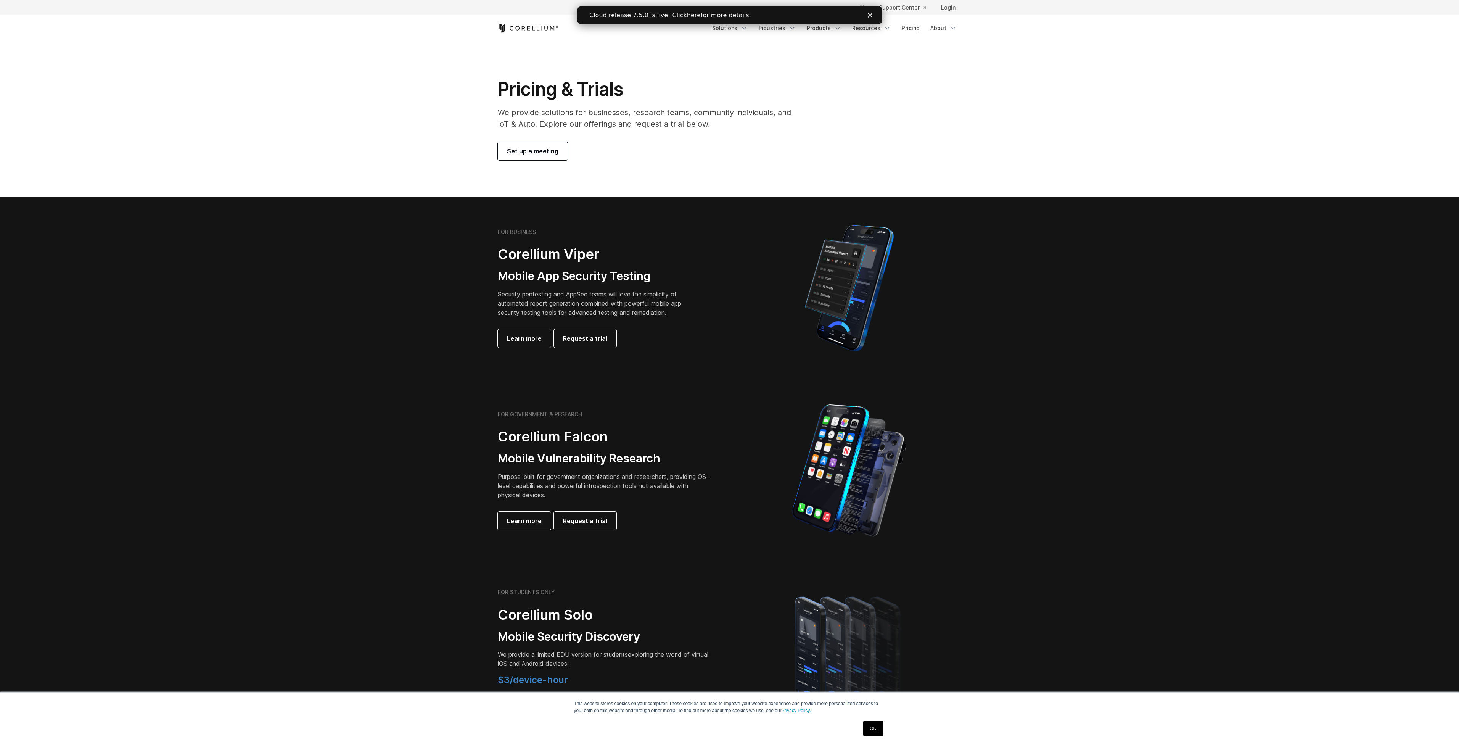
click at [874, 14] on div "Close" at bounding box center [871, 15] width 8 height 5
click at [919, 30] on link "Pricing" at bounding box center [910, 28] width 27 height 14
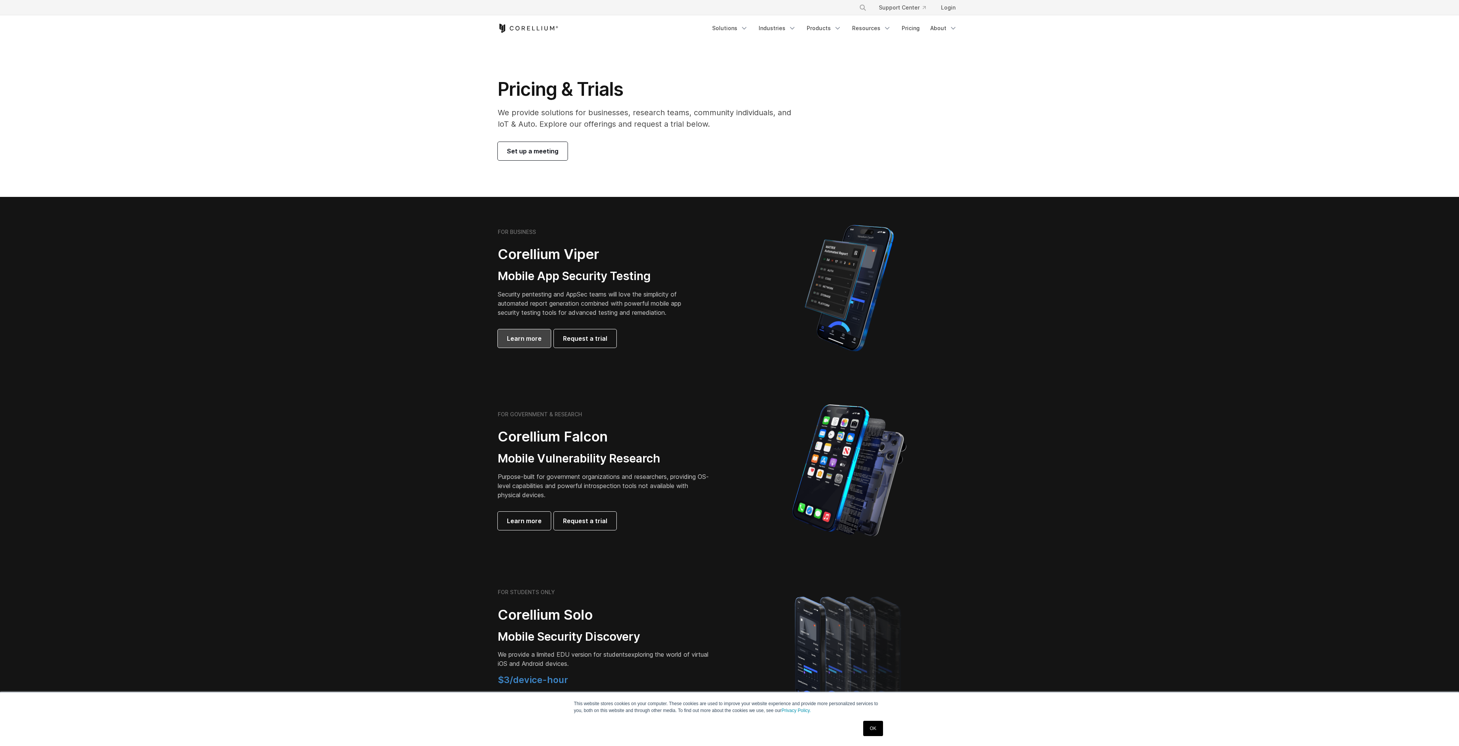
click at [524, 334] on span "Learn more" at bounding box center [524, 338] width 35 height 9
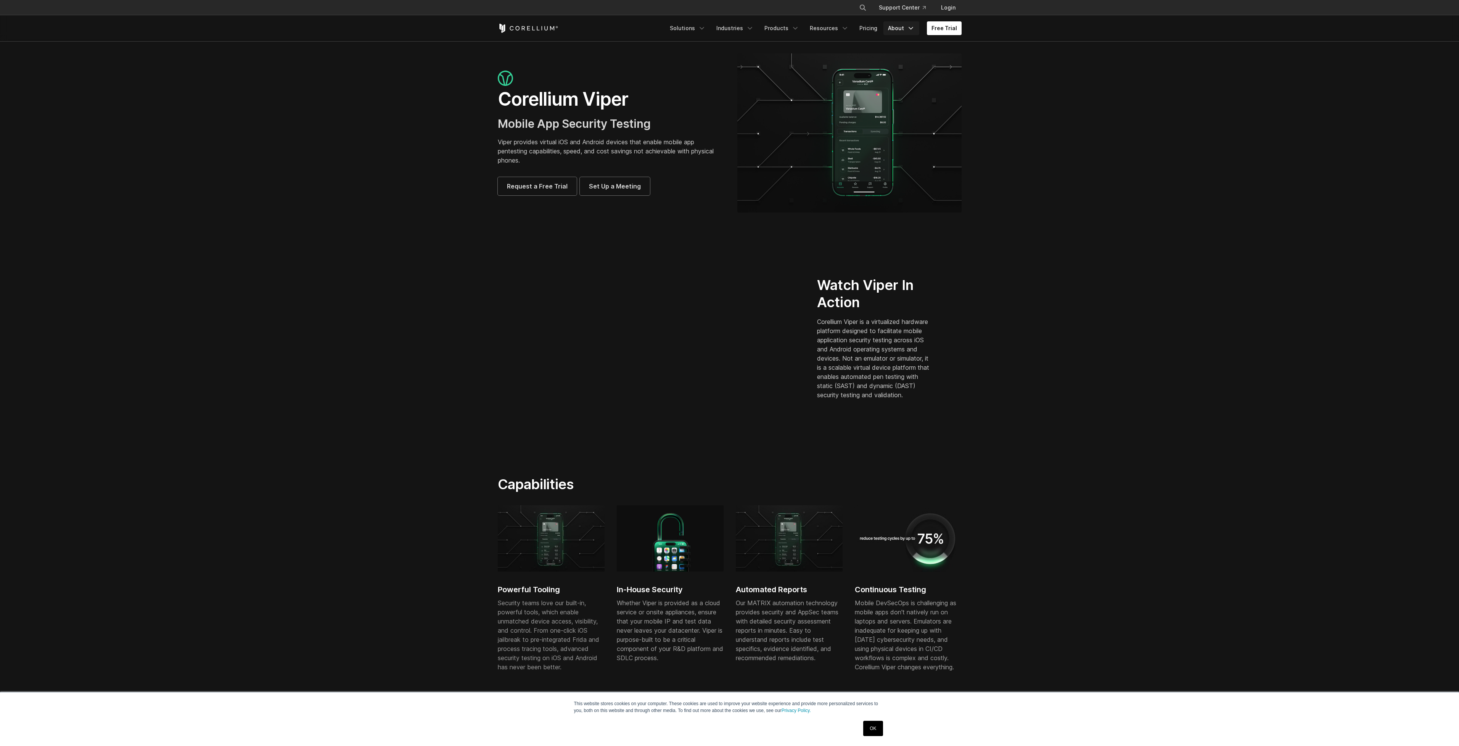
click at [907, 29] on link "About" at bounding box center [901, 28] width 36 height 14
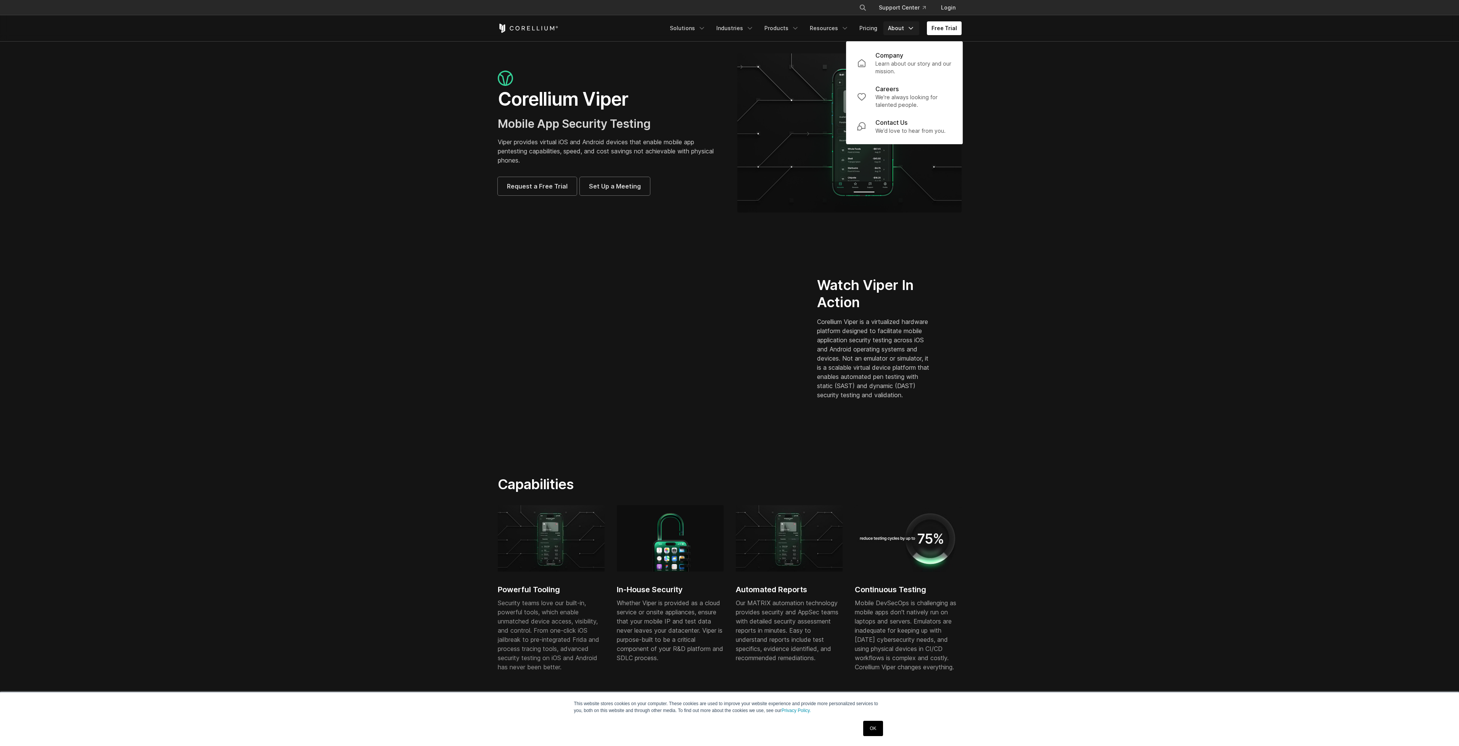
click at [907, 29] on link "About" at bounding box center [901, 28] width 36 height 14
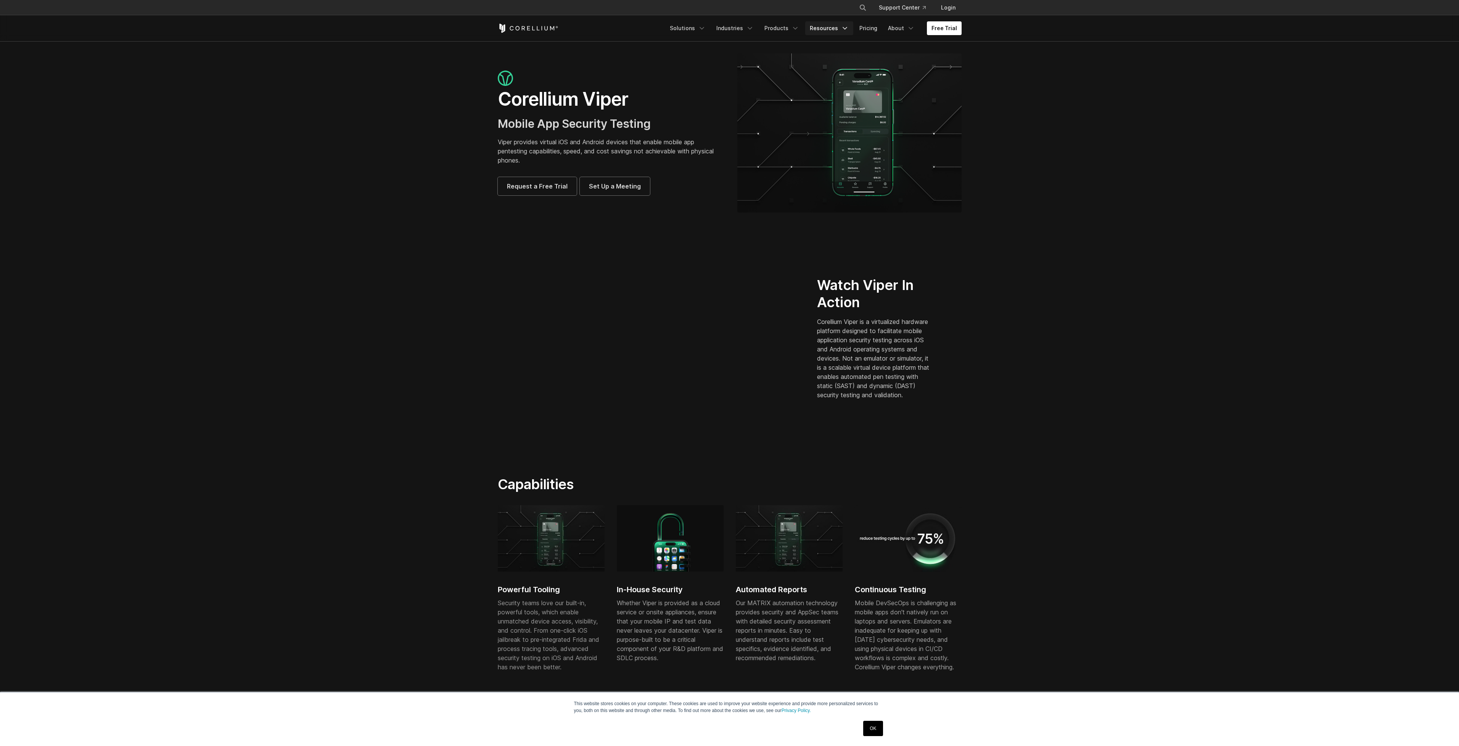
click at [825, 33] on link "Resources" at bounding box center [829, 28] width 48 height 14
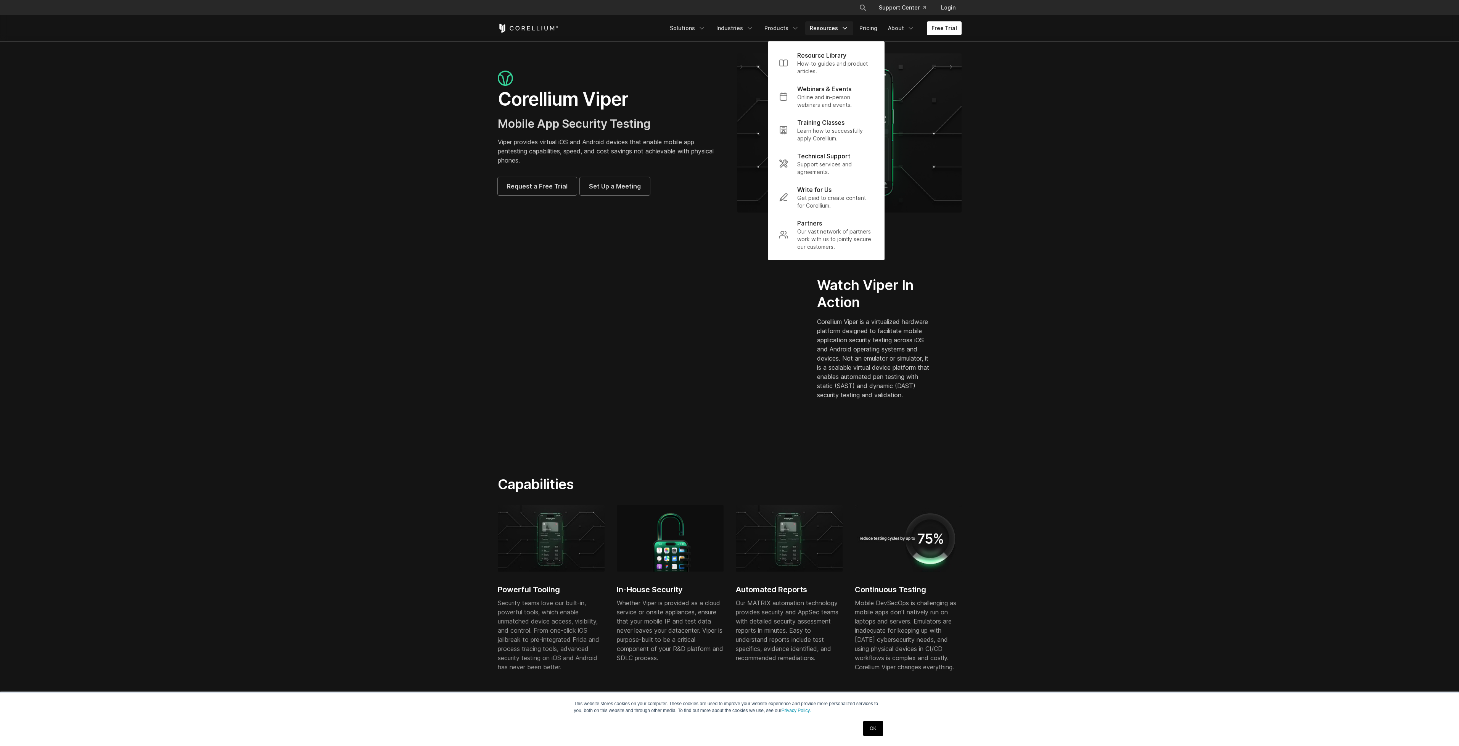
click at [840, 31] on link "Resources" at bounding box center [829, 28] width 48 height 14
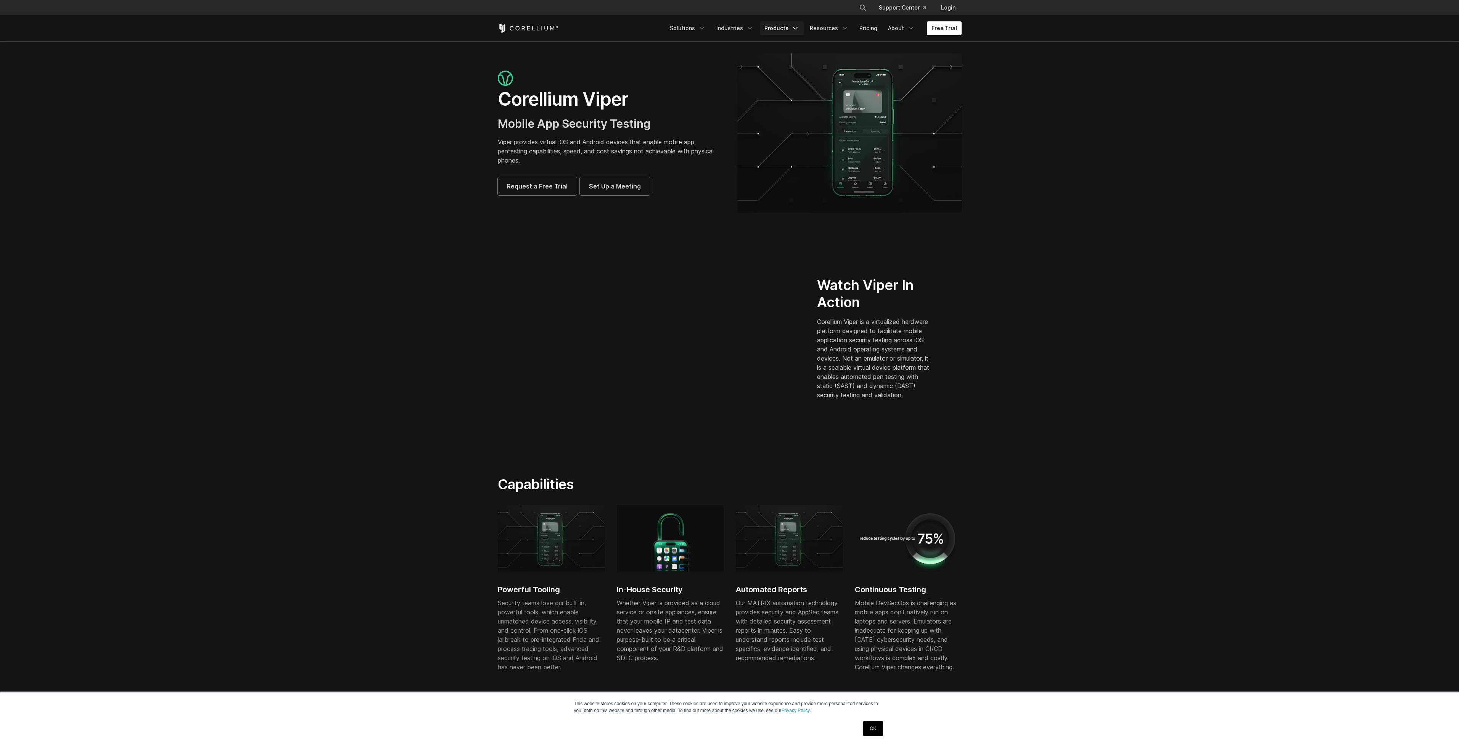
click at [797, 29] on icon "Navigation Menu" at bounding box center [796, 28] width 8 height 8
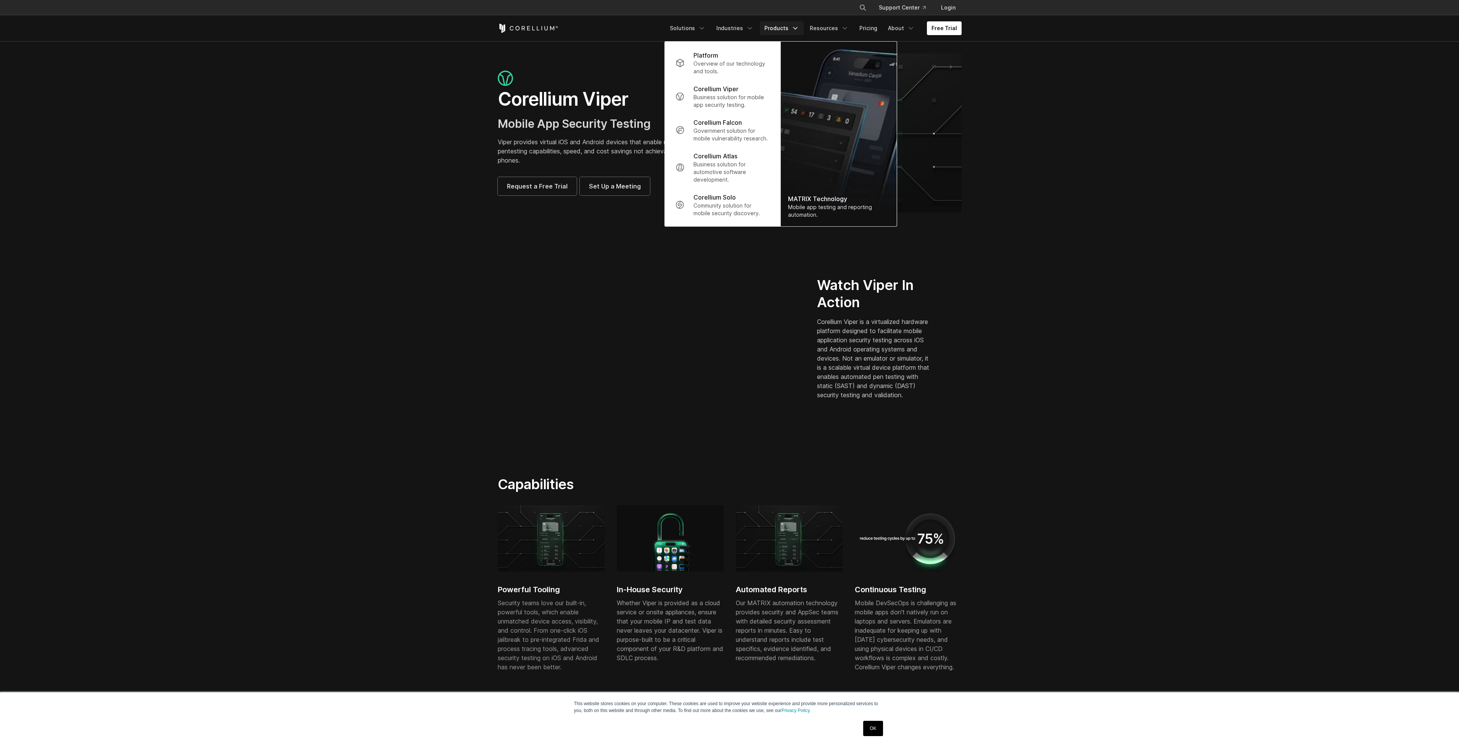
click at [797, 29] on icon "Navigation Menu" at bounding box center [796, 28] width 8 height 8
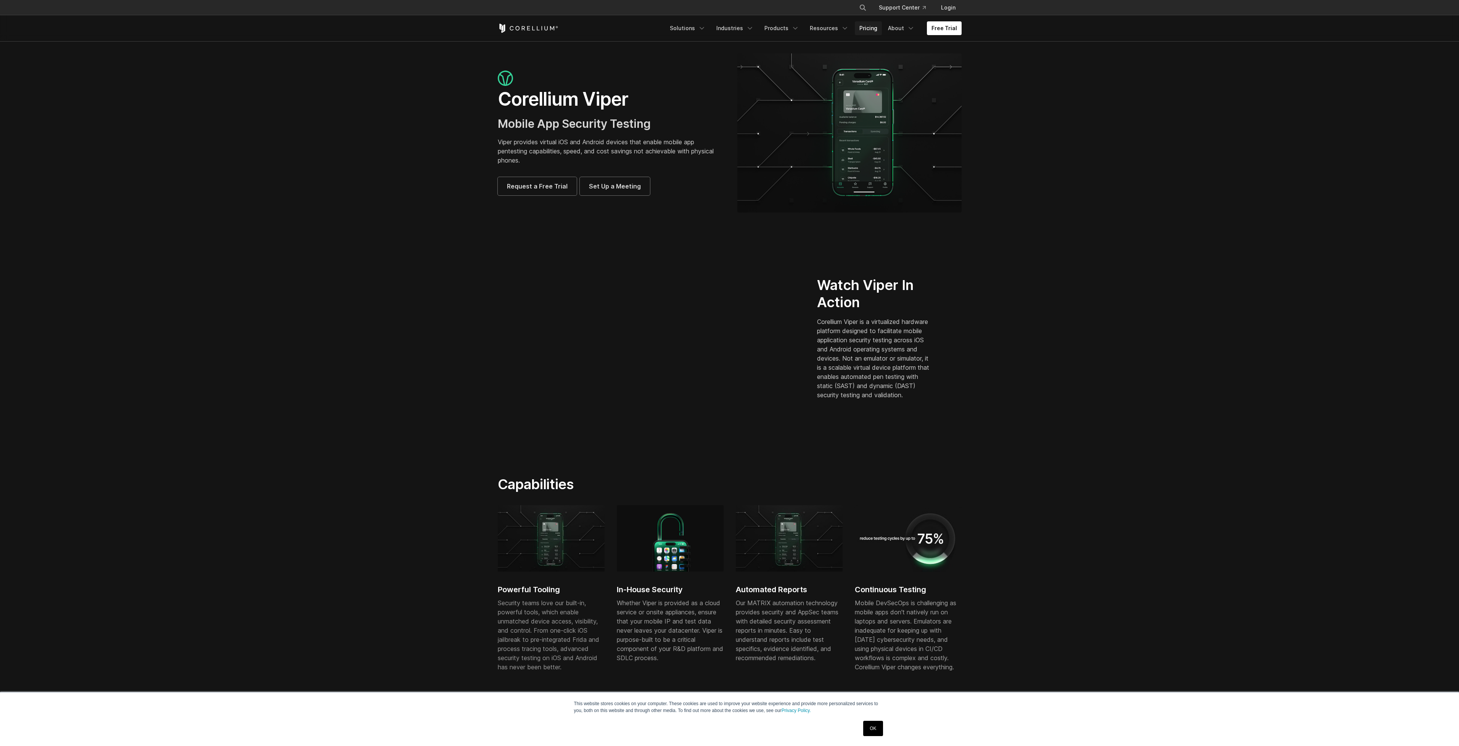
click at [879, 31] on link "Pricing" at bounding box center [868, 28] width 27 height 14
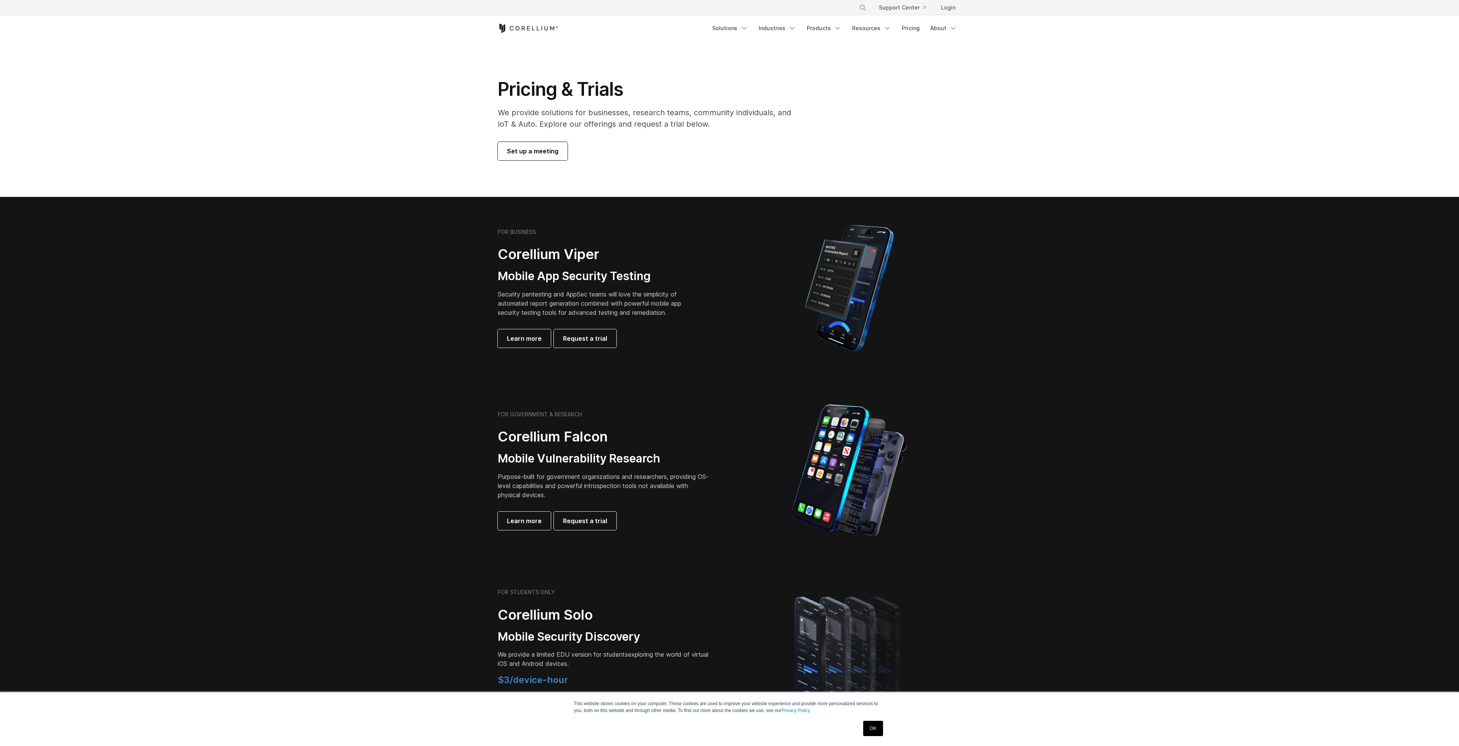
click at [985, 106] on section "Pricing & Trials We provide solutions for businesses, research teams, community…" at bounding box center [729, 119] width 1459 height 156
drag, startPoint x: 719, startPoint y: 130, endPoint x: 494, endPoint y: 116, distance: 225.9
click at [494, 116] on div "Pricing & Trials We provide solutions for businesses, research teams, community…" at bounding box center [649, 119] width 319 height 82
click at [768, 111] on p "We provide solutions for businesses, research teams, community individuals, and…" at bounding box center [650, 118] width 304 height 23
drag, startPoint x: 734, startPoint y: 133, endPoint x: 505, endPoint y: 110, distance: 230.8
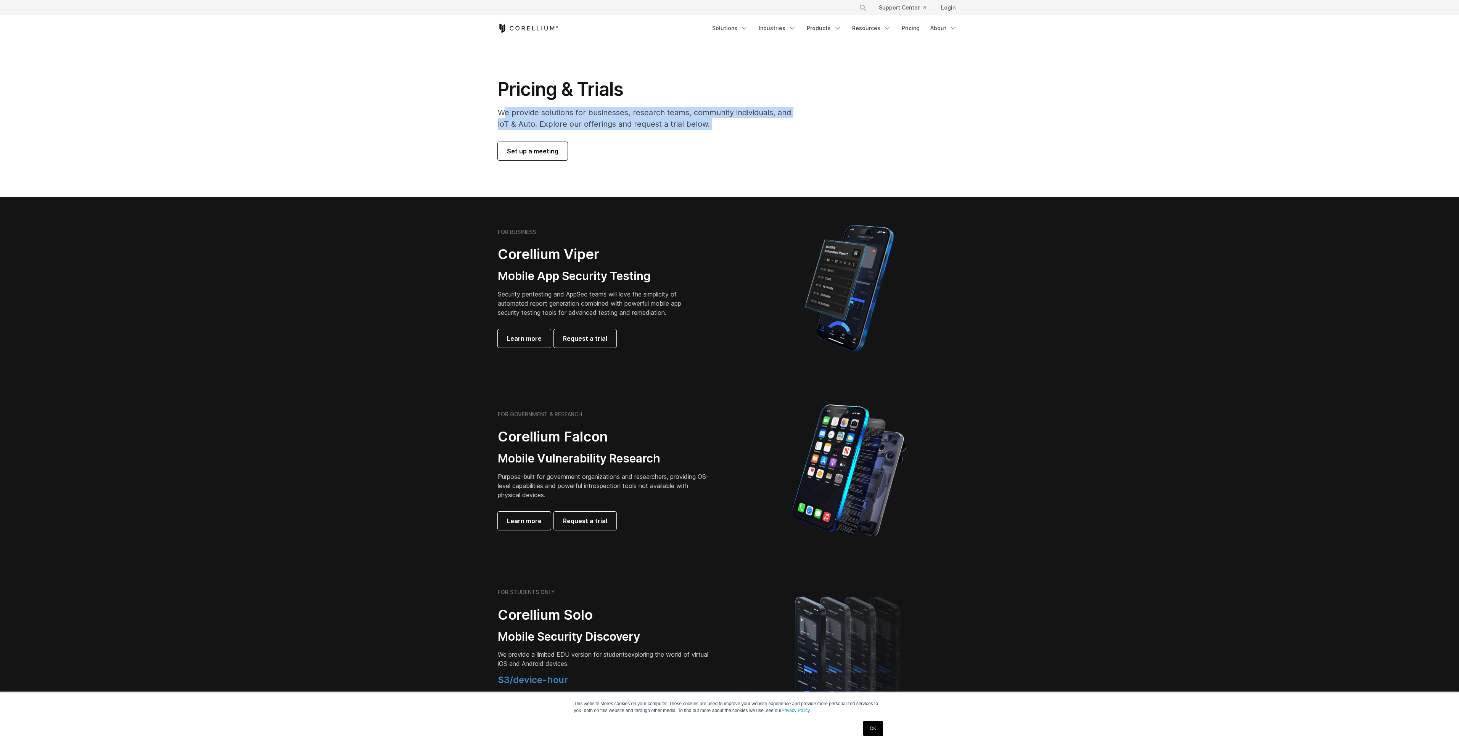
click at [505, 110] on div "Pricing & Trials We provide solutions for businesses, research teams, community…" at bounding box center [649, 119] width 319 height 82
click at [505, 110] on p "We provide solutions for businesses, research teams, community individuals, and…" at bounding box center [650, 118] width 304 height 23
drag, startPoint x: 719, startPoint y: 143, endPoint x: 494, endPoint y: 93, distance: 230.2
click at [495, 94] on div "Pricing & Trials We provide solutions for businesses, research teams, community…" at bounding box center [649, 119] width 319 height 82
click at [665, 90] on h1 "Pricing & Trials" at bounding box center [650, 89] width 304 height 23
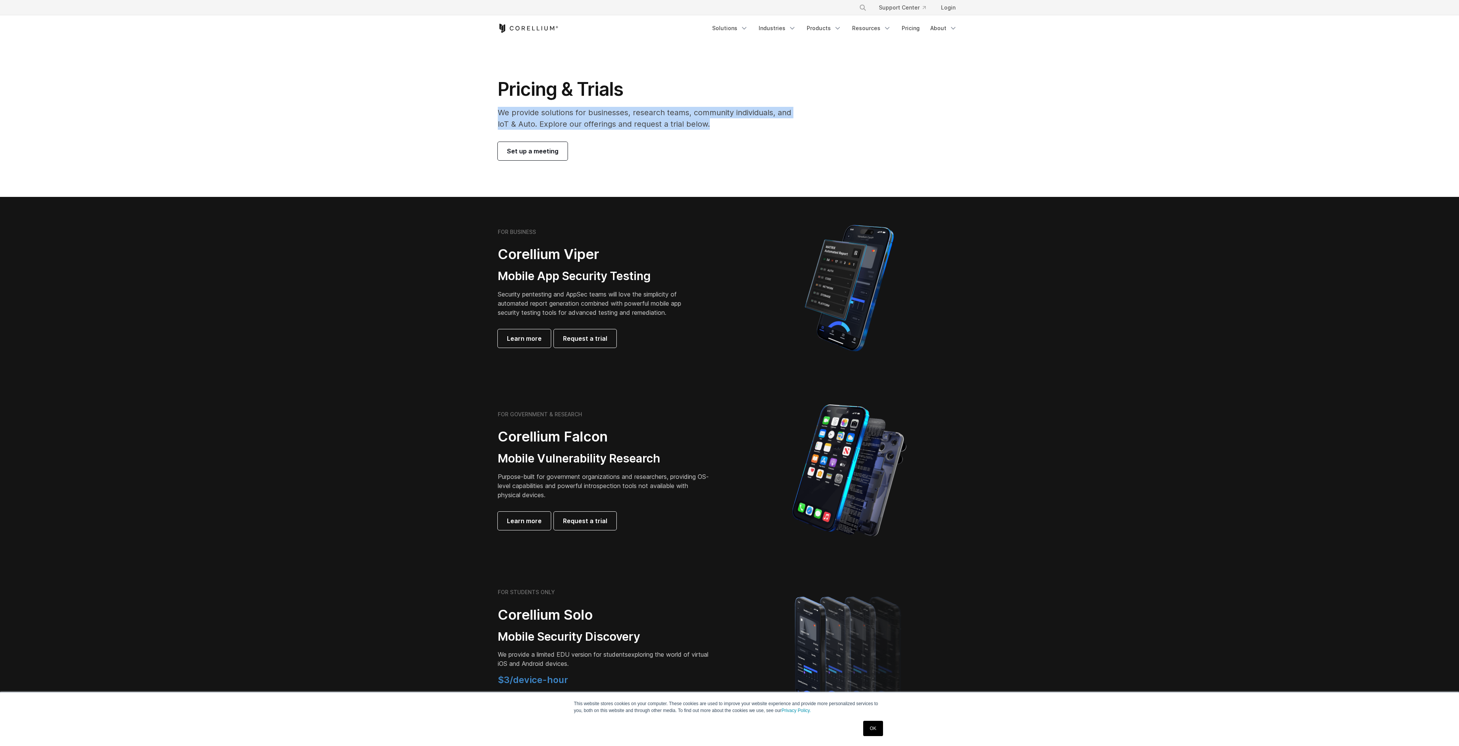
drag, startPoint x: 717, startPoint y: 123, endPoint x: 492, endPoint y: 110, distance: 225.0
click at [492, 110] on div "Pricing & Trials We provide solutions for businesses, research teams, community…" at bounding box center [649, 119] width 319 height 82
click at [687, 95] on h1 "Pricing & Trials" at bounding box center [650, 89] width 304 height 23
click at [892, 29] on link "Resources" at bounding box center [872, 28] width 48 height 14
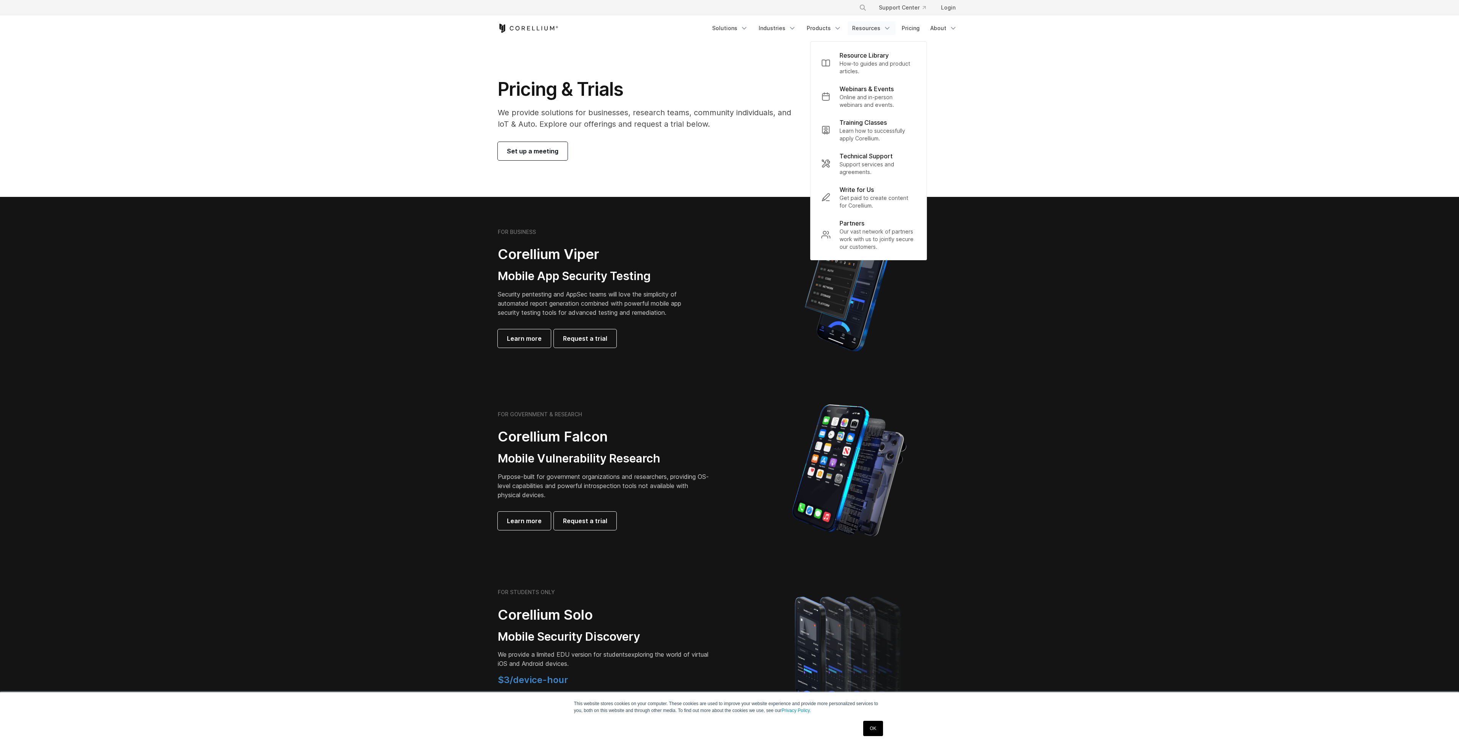
click at [892, 29] on link "Resources" at bounding box center [872, 28] width 48 height 14
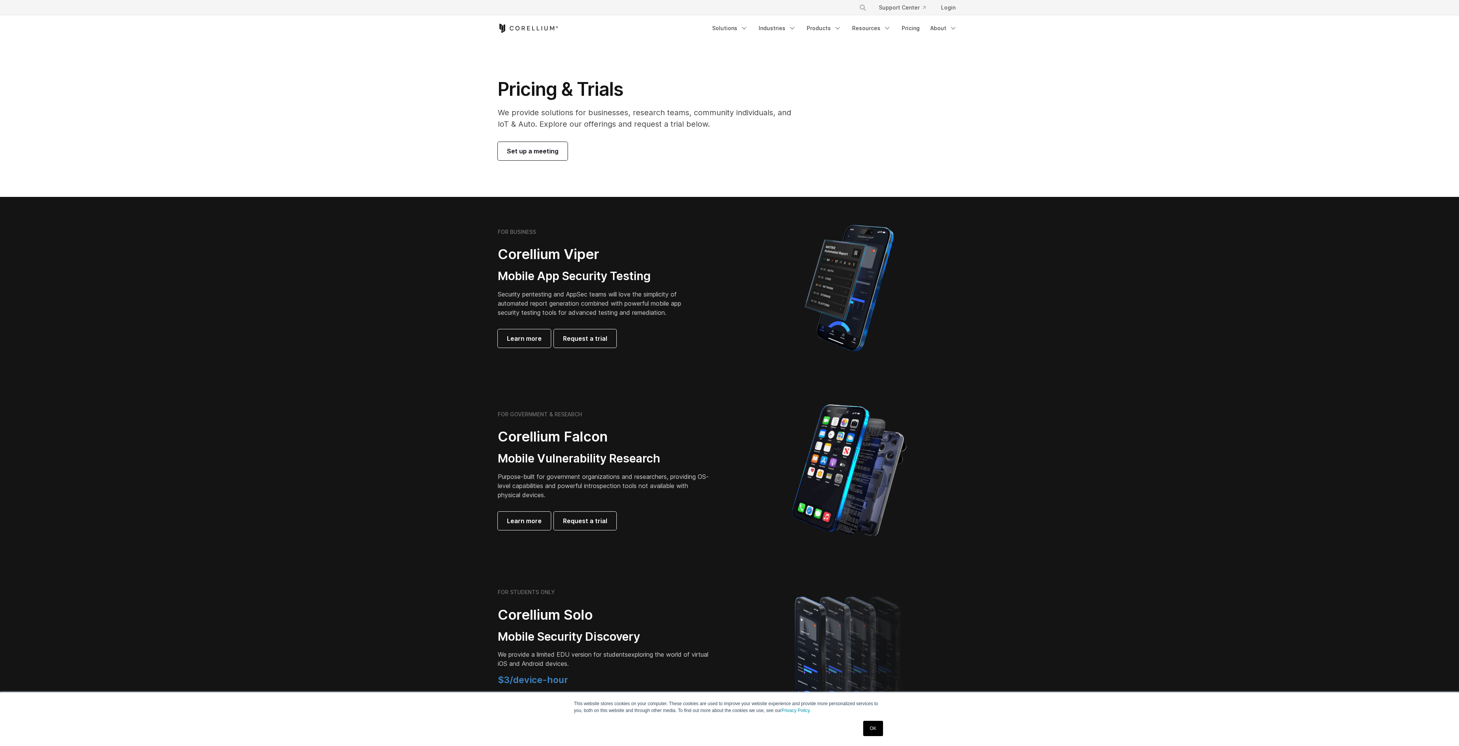
click at [1185, 170] on section "Pricing & Trials We provide solutions for businesses, research teams, community…" at bounding box center [729, 119] width 1459 height 156
